Goal: Information Seeking & Learning: Learn about a topic

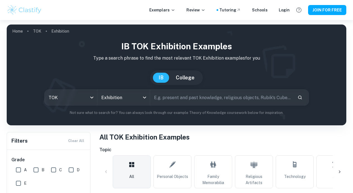
scroll to position [156, 0]
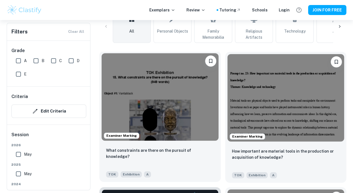
scroll to position [156, 0]
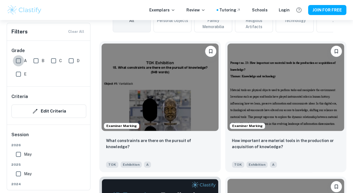
click at [18, 60] on input "A" at bounding box center [18, 60] width 11 height 11
checkbox input "true"
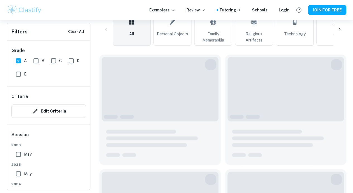
scroll to position [170, 0]
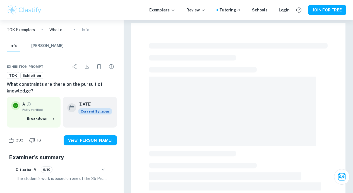
checkbox input "true"
